Goal: Transaction & Acquisition: Purchase product/service

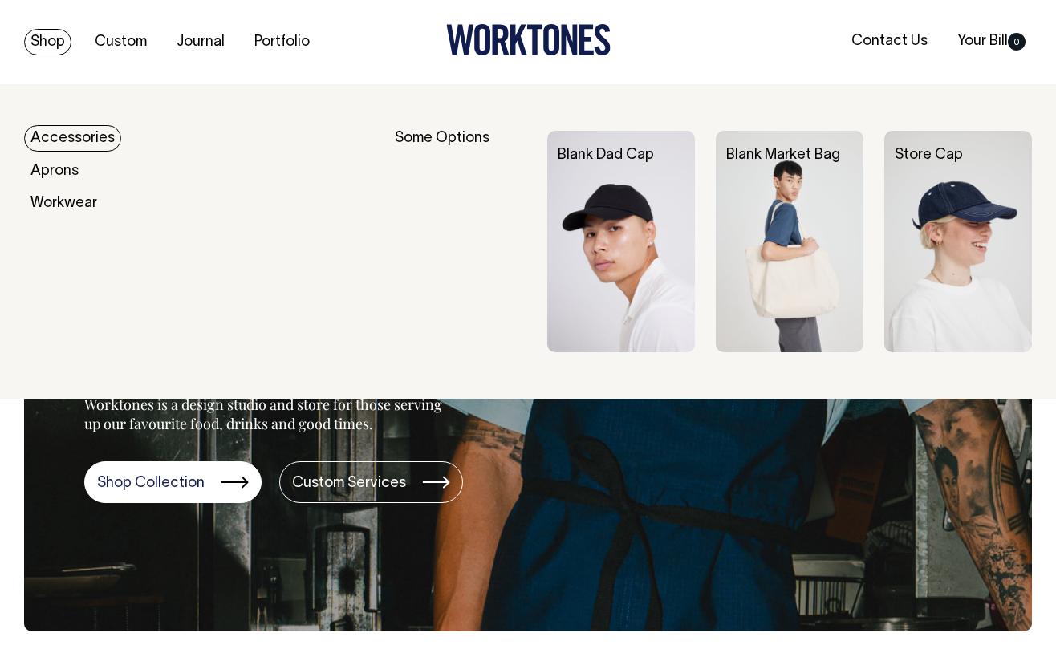
click at [46, 47] on link "Shop" at bounding box center [47, 42] width 47 height 26
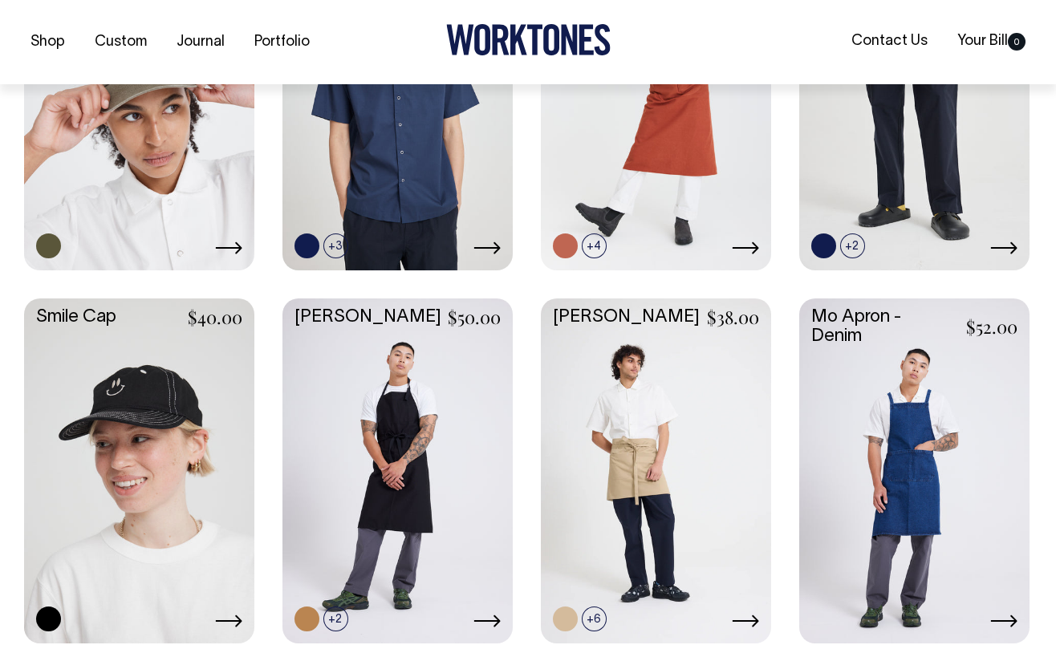
click at [140, 419] on link at bounding box center [139, 470] width 230 height 343
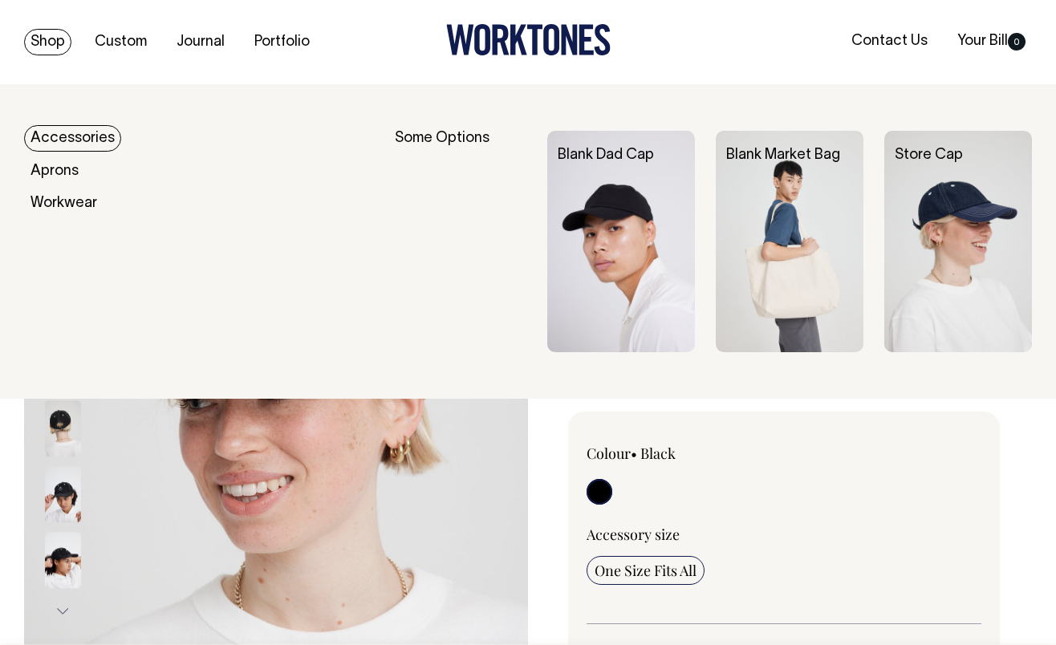
click at [54, 140] on link "Accessories" at bounding box center [72, 138] width 97 height 26
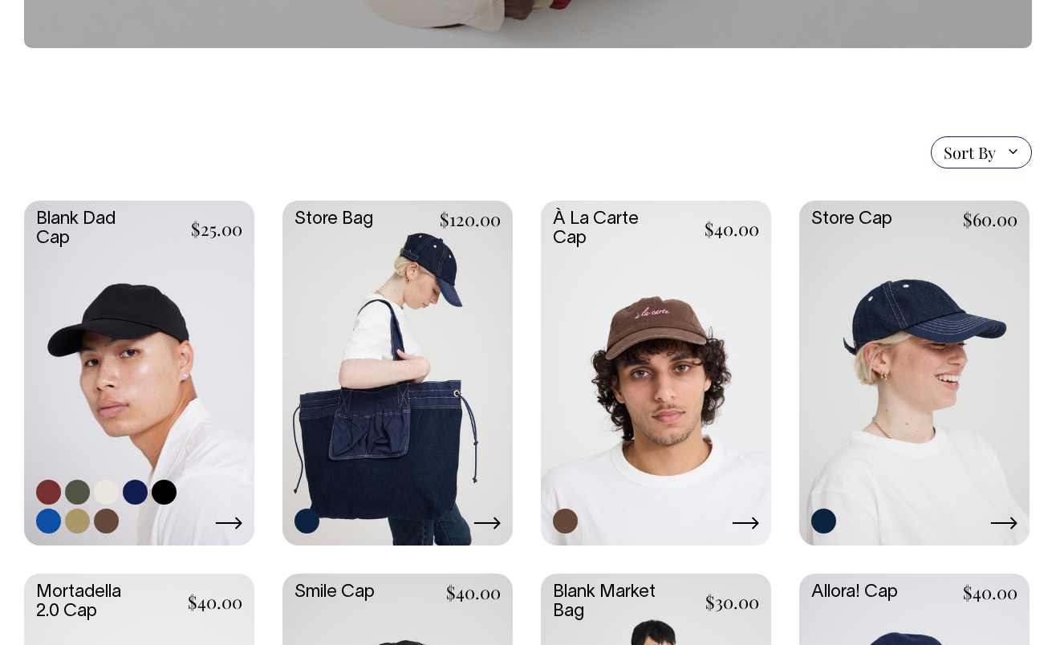
scroll to position [284, 0]
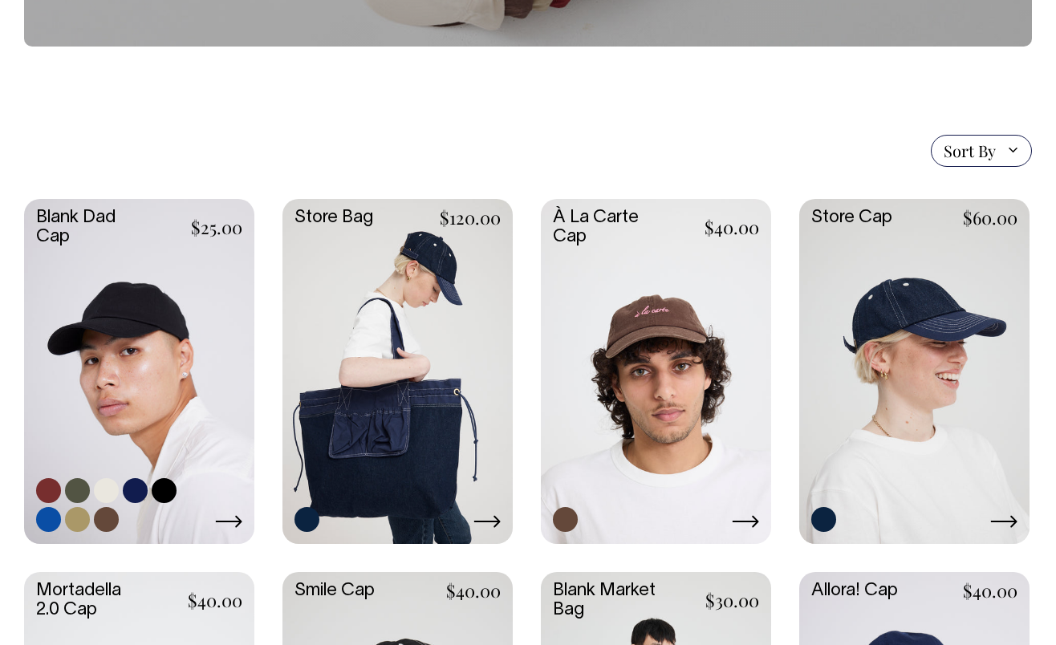
click at [116, 366] on link at bounding box center [139, 370] width 230 height 343
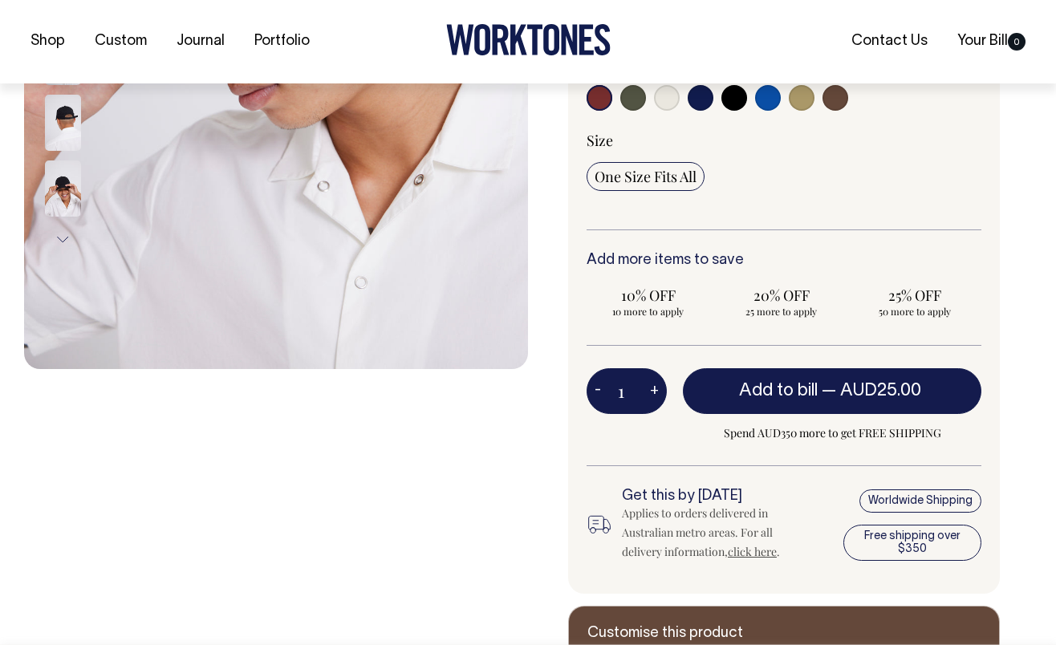
scroll to position [472, 0]
